Goal: Task Accomplishment & Management: Complete application form

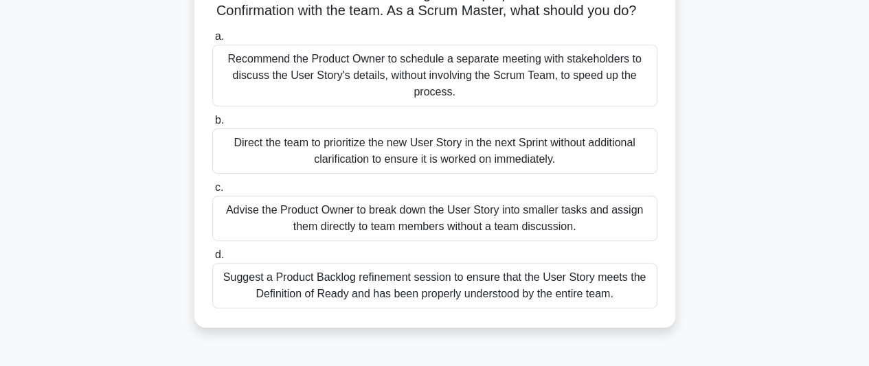
scroll to position [131, 0]
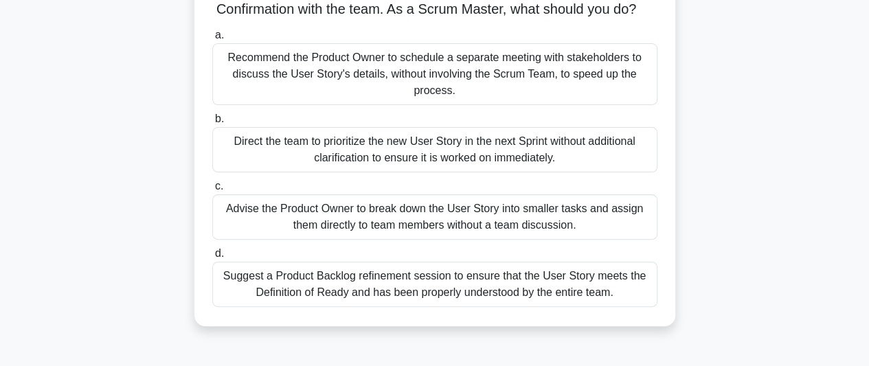
click at [415, 307] on div "Suggest a Product Backlog refinement session to ensure that the User Story meet…" at bounding box center [434, 284] width 445 height 45
click at [212, 258] on input "d. Suggest a Product Backlog refinement session to ensure that the User Story m…" at bounding box center [212, 253] width 0 height 9
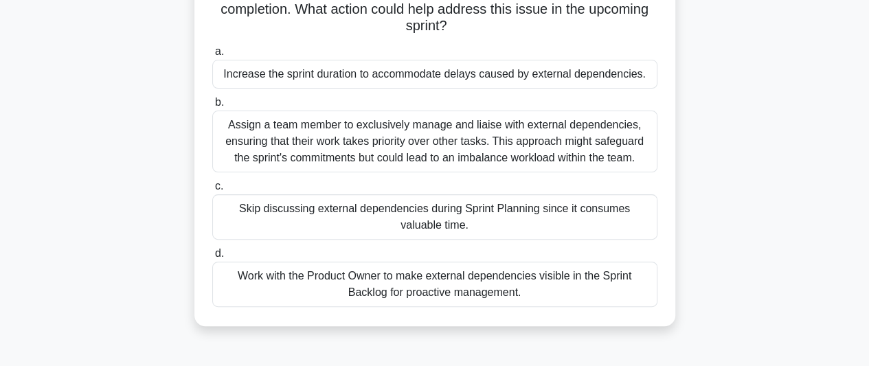
click at [413, 286] on div "Work with the Product Owner to make external dependencies visible in the Sprint…" at bounding box center [434, 284] width 445 height 45
click at [212, 258] on input "d. Work with the Product Owner to make external dependencies visible in the Spr…" at bounding box center [212, 253] width 0 height 9
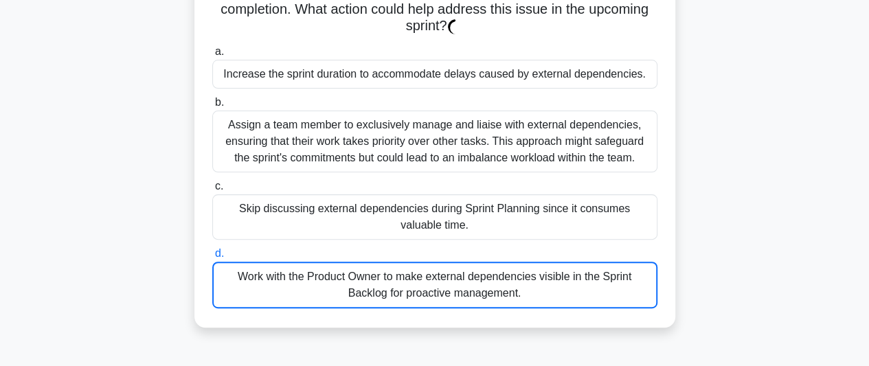
click at [413, 286] on div "Work with the Product Owner to make external dependencies visible in the Sprint…" at bounding box center [434, 285] width 445 height 47
click at [212, 258] on input "d. Work with the Product Owner to make external dependencies visible in the Spr…" at bounding box center [212, 253] width 0 height 9
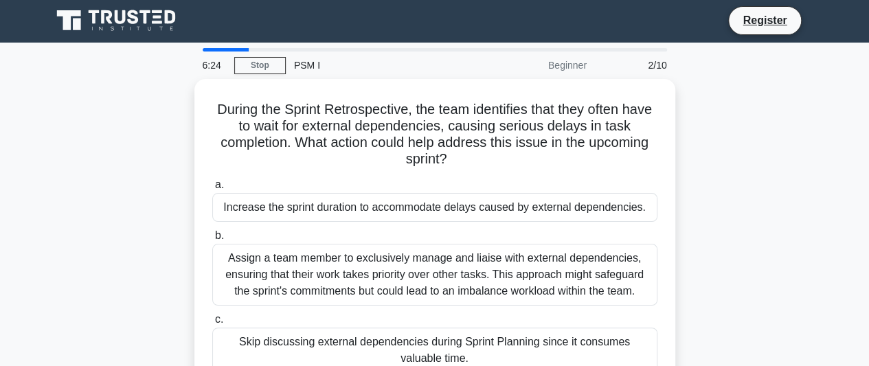
scroll to position [0, 0]
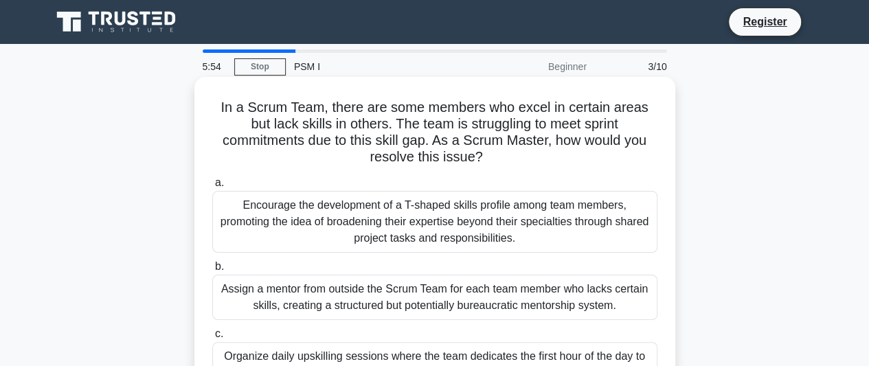
click at [447, 244] on div "Encourage the development of a T-shaped skills profile among team members, prom…" at bounding box center [434, 222] width 445 height 62
click at [212, 188] on input "a. Encourage the development of a T-shaped skills profile among team members, p…" at bounding box center [212, 183] width 0 height 9
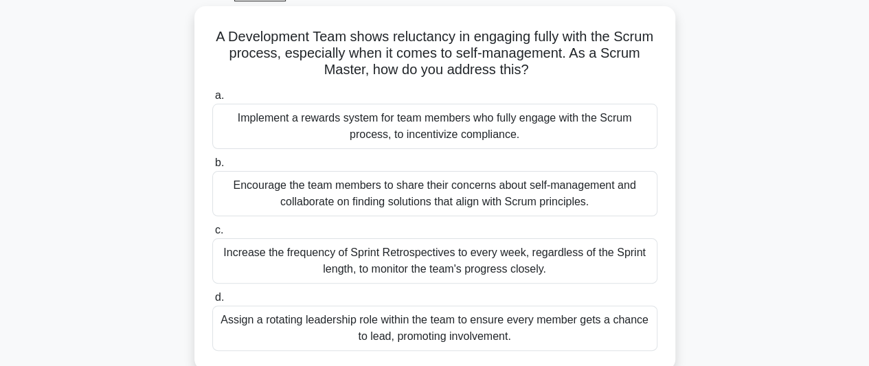
scroll to position [85, 0]
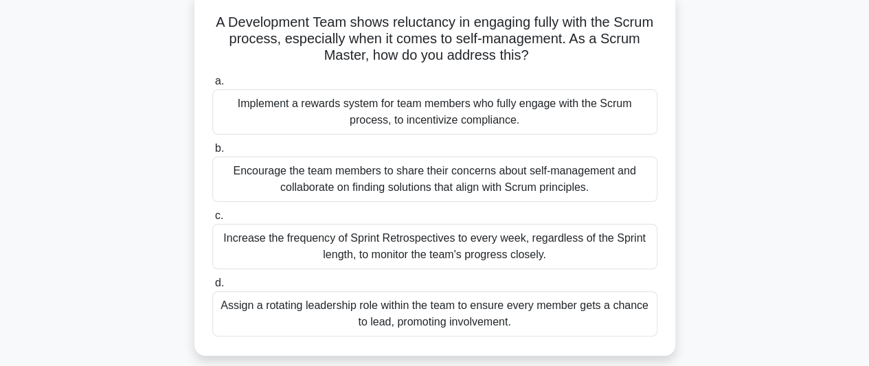
click at [444, 318] on div "Assign a rotating leadership role within the team to ensure every member gets a…" at bounding box center [434, 313] width 445 height 45
click at [212, 288] on input "d. Assign a rotating leadership role within the team to ensure every member get…" at bounding box center [212, 283] width 0 height 9
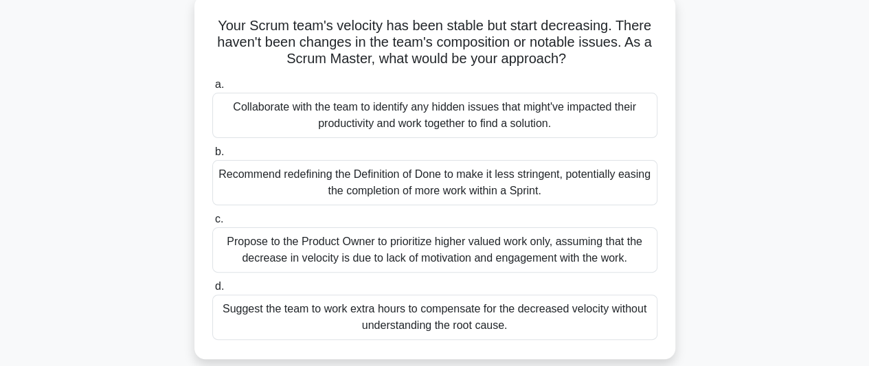
click at [444, 318] on div "Suggest the team to work extra hours to compensate for the decreased velocity w…" at bounding box center [434, 317] width 445 height 45
click at [212, 291] on input "d. Suggest the team to work extra hours to compensate for the decreased velocit…" at bounding box center [212, 286] width 0 height 9
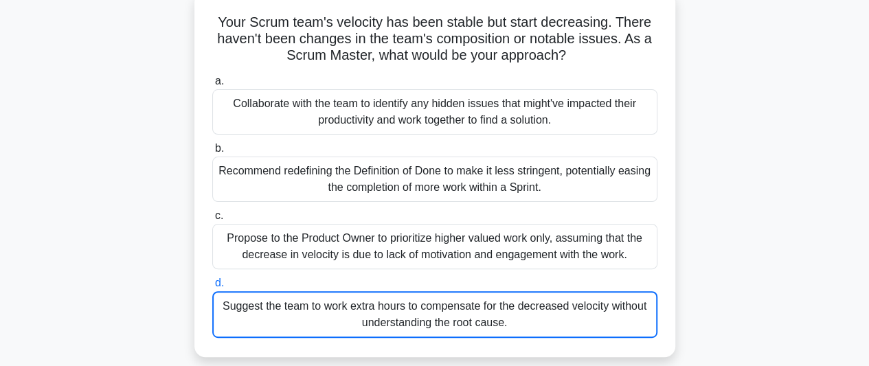
click at [444, 318] on div "Suggest the team to work extra hours to compensate for the decreased velocity w…" at bounding box center [434, 314] width 445 height 47
click at [212, 288] on input "d. Suggest the team to work extra hours to compensate for the decreased velocit…" at bounding box center [212, 283] width 0 height 9
click at [361, 318] on div "Suggest the team to work extra hours to compensate for the decreased velocity w…" at bounding box center [434, 314] width 445 height 47
click at [212, 288] on input "d. Suggest the team to work extra hours to compensate for the decreased velocit…" at bounding box center [212, 283] width 0 height 9
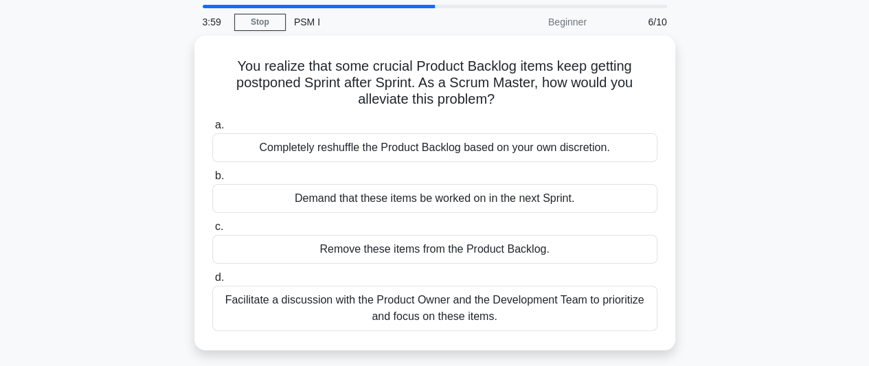
scroll to position [45, 0]
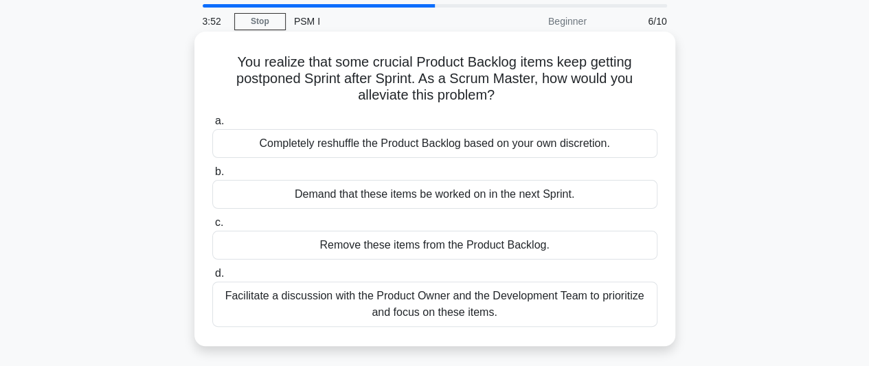
click at [517, 302] on div "Facilitate a discussion with the Product Owner and the Development Team to prio…" at bounding box center [434, 304] width 445 height 45
click at [212, 278] on input "d. Facilitate a discussion with the Product Owner and the Development Team to p…" at bounding box center [212, 273] width 0 height 9
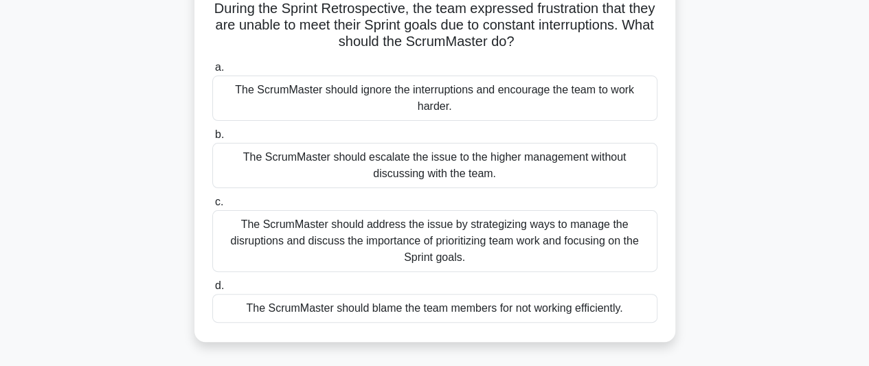
scroll to position [0, 0]
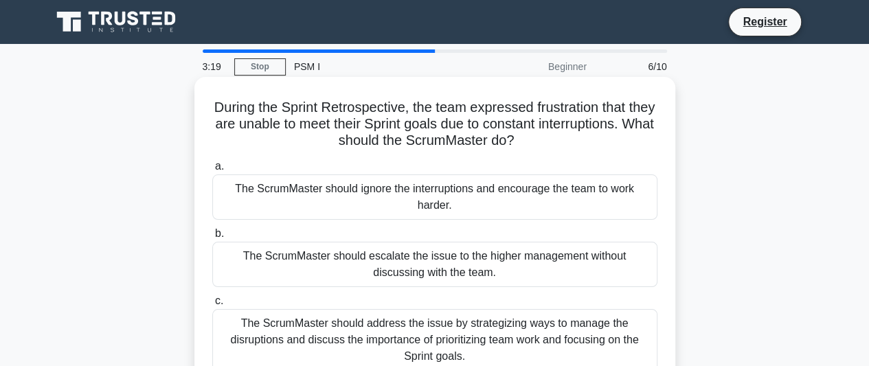
click at [417, 201] on div "The ScrumMaster should ignore the interruptions and encourage the team to work …" at bounding box center [434, 196] width 445 height 45
click at [212, 171] on input "a. The ScrumMaster should ignore the interruptions and encourage the team to wo…" at bounding box center [212, 166] width 0 height 9
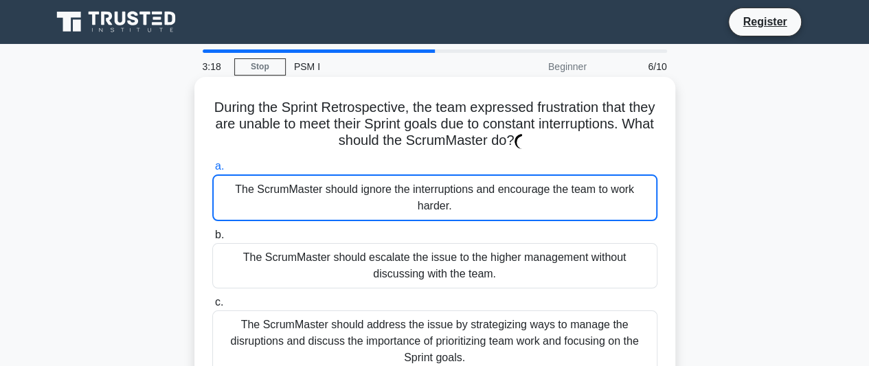
click at [417, 201] on div "The ScrumMaster should ignore the interruptions and encourage the team to work …" at bounding box center [434, 197] width 445 height 47
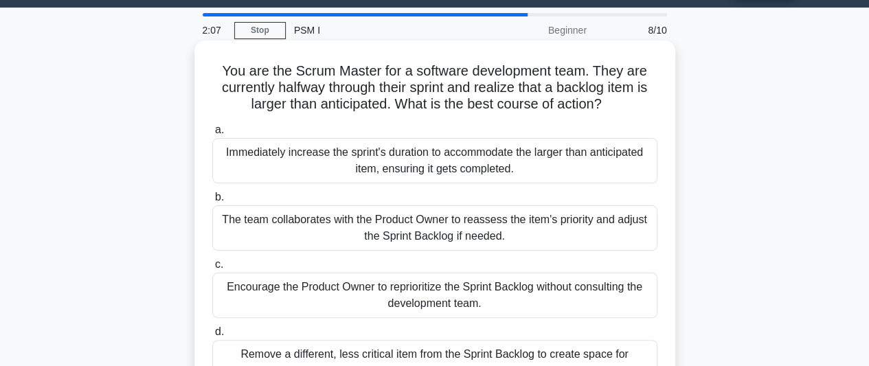
scroll to position [29, 0]
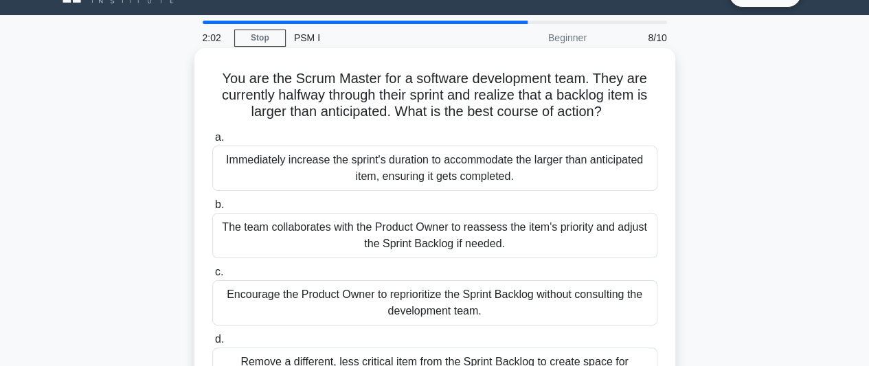
click at [471, 245] on div "The team collaborates with the Product Owner to reassess the item's priority an…" at bounding box center [434, 235] width 445 height 45
click at [212, 210] on input "b. The team collaborates with the Product Owner to reassess the item's priority…" at bounding box center [212, 205] width 0 height 9
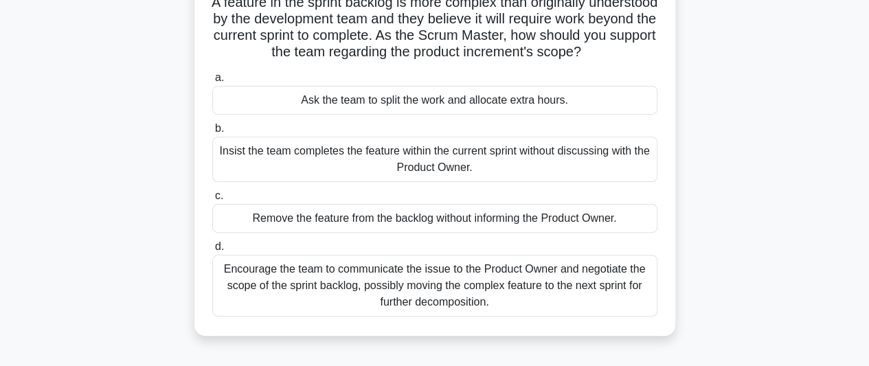
scroll to position [119, 0]
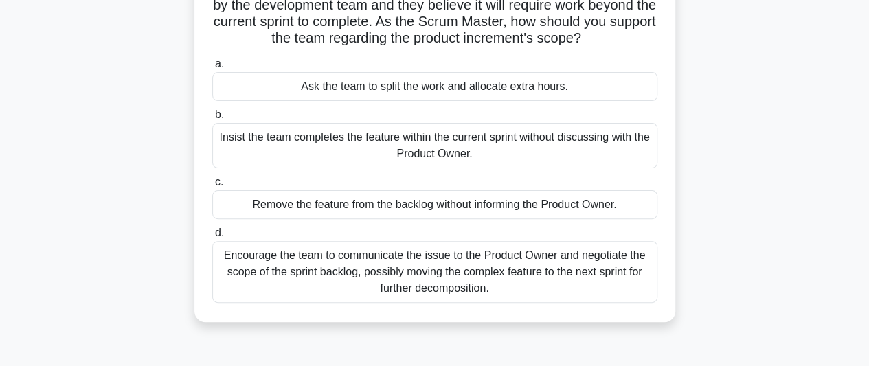
click at [452, 284] on div "Encourage the team to communicate the issue to the Product Owner and negotiate …" at bounding box center [434, 272] width 445 height 62
click at [212, 238] on input "d. Encourage the team to communicate the issue to the Product Owner and negotia…" at bounding box center [212, 233] width 0 height 9
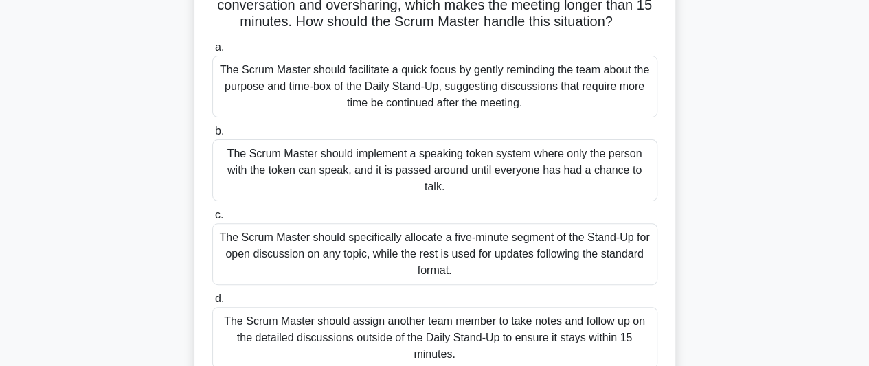
scroll to position [0, 0]
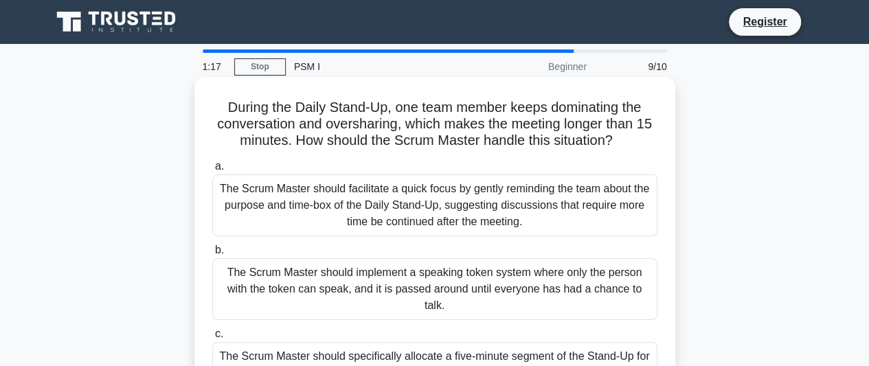
click at [378, 222] on div "The Scrum Master should facilitate a quick focus by gently reminding the team a…" at bounding box center [434, 205] width 445 height 62
click at [212, 171] on input "a. The Scrum Master should facilitate a quick focus by gently reminding the tea…" at bounding box center [212, 166] width 0 height 9
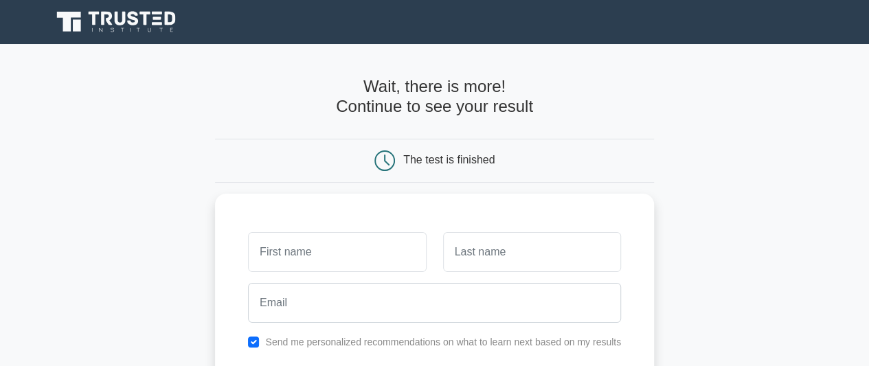
click at [438, 110] on h4 "Wait, there is more! Continue to see your result" at bounding box center [434, 97] width 439 height 40
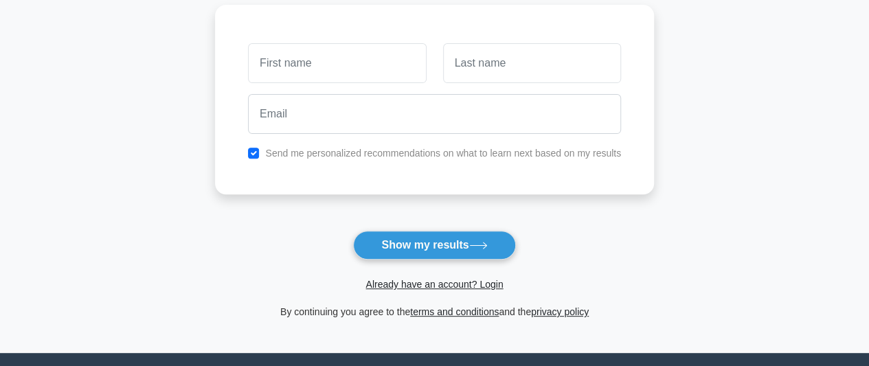
scroll to position [185, 0]
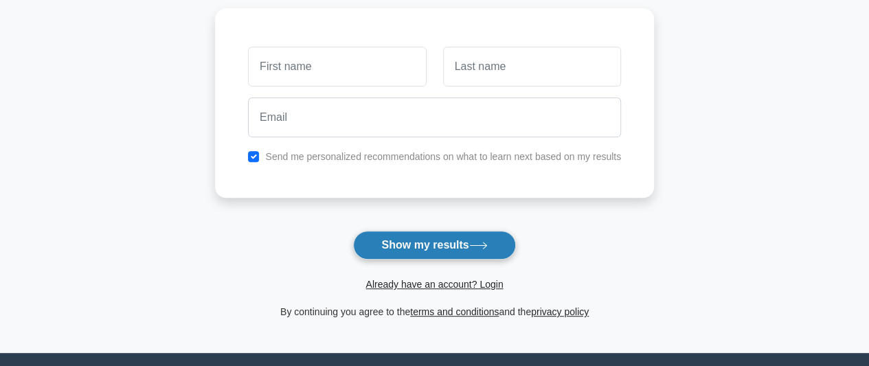
click at [431, 252] on button "Show my results" at bounding box center [434, 245] width 162 height 29
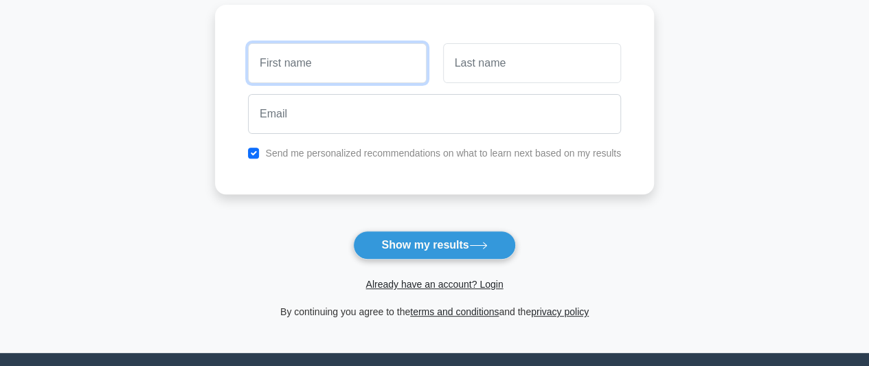
click at [368, 76] on input "text" at bounding box center [337, 63] width 178 height 40
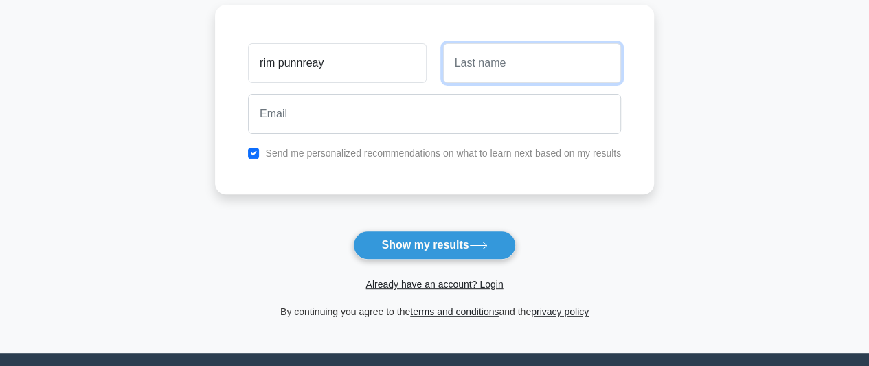
click at [475, 67] on input "text" at bounding box center [532, 63] width 178 height 40
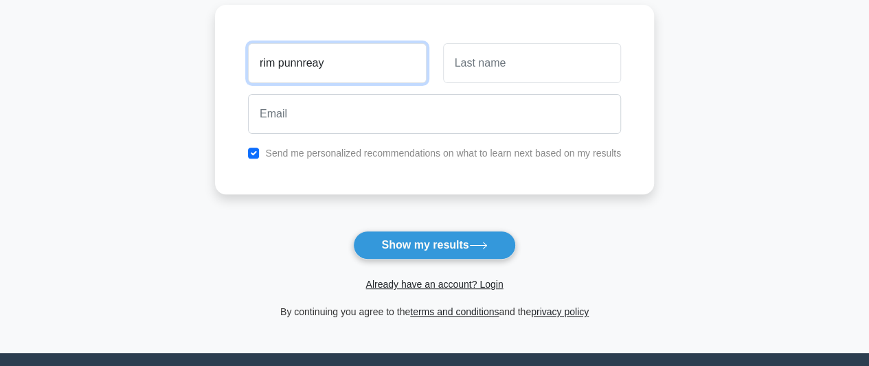
click at [396, 63] on input "rim punnreay" at bounding box center [337, 63] width 178 height 40
type input "rim"
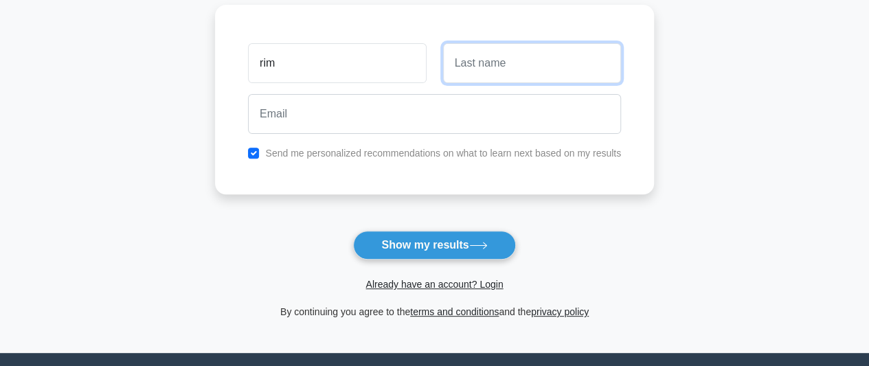
click at [485, 57] on input "text" at bounding box center [532, 63] width 178 height 40
type input "punnreay"
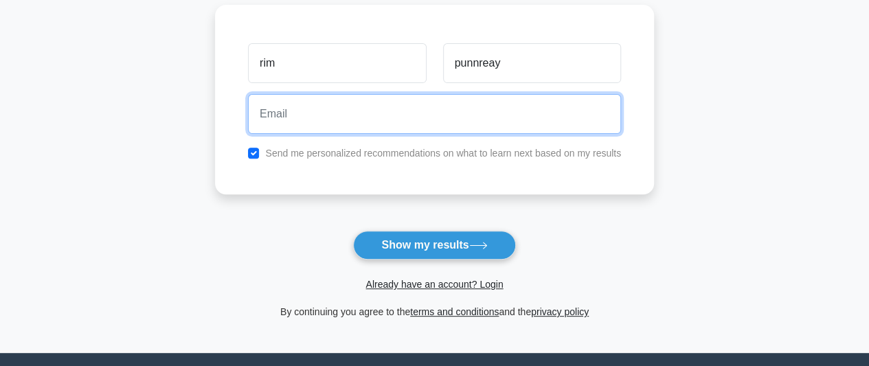
click at [471, 117] on input "email" at bounding box center [434, 114] width 373 height 40
type input "kaliphighso@gmil.com"
click at [353, 231] on button "Show my results" at bounding box center [434, 245] width 162 height 29
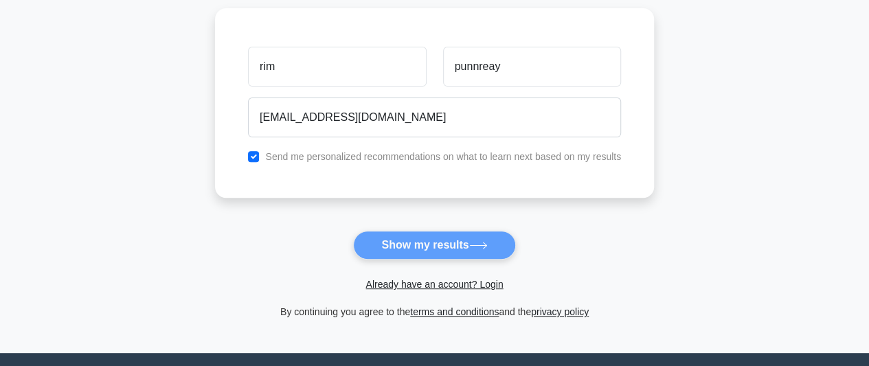
drag, startPoint x: 475, startPoint y: 258, endPoint x: 467, endPoint y: 233, distance: 26.7
click at [467, 233] on form "Wait, there is more! Continue to see your result The test is finished rim punnr…" at bounding box center [434, 105] width 439 height 429
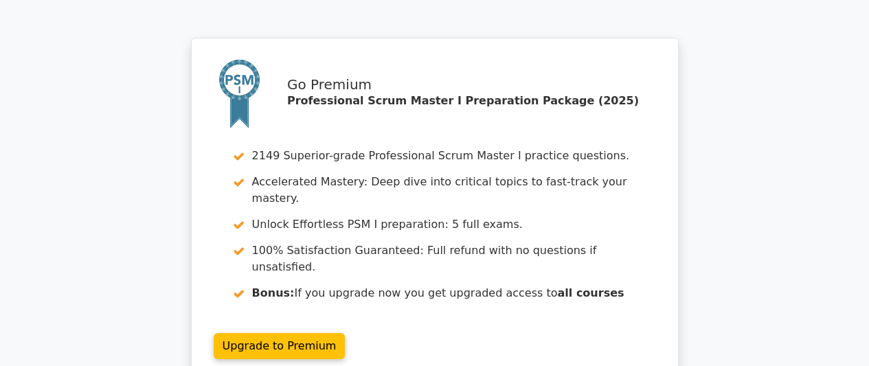
scroll to position [2297, 0]
